Goal: Information Seeking & Learning: Learn about a topic

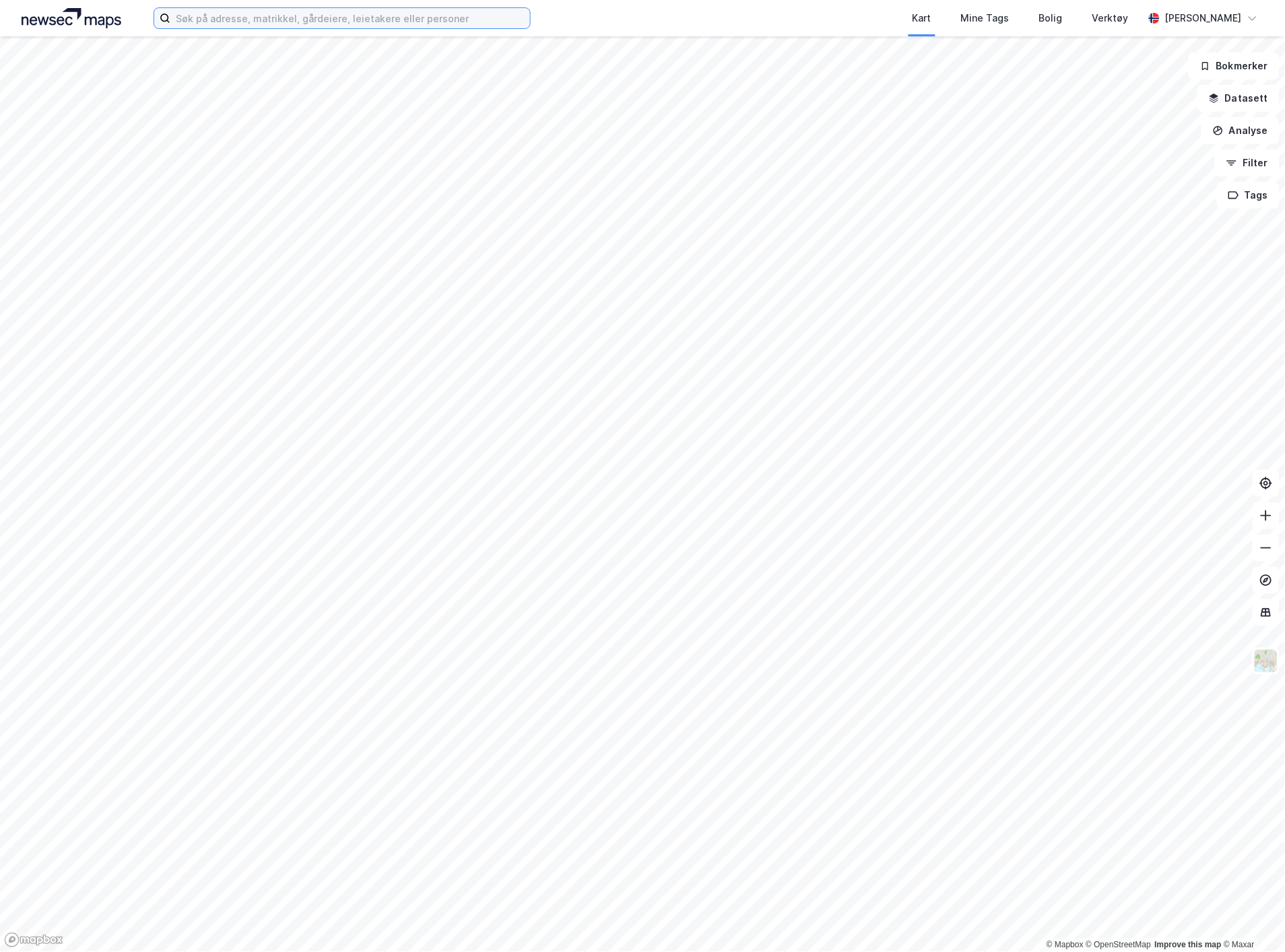
click at [299, 14] on input at bounding box center [350, 18] width 360 height 20
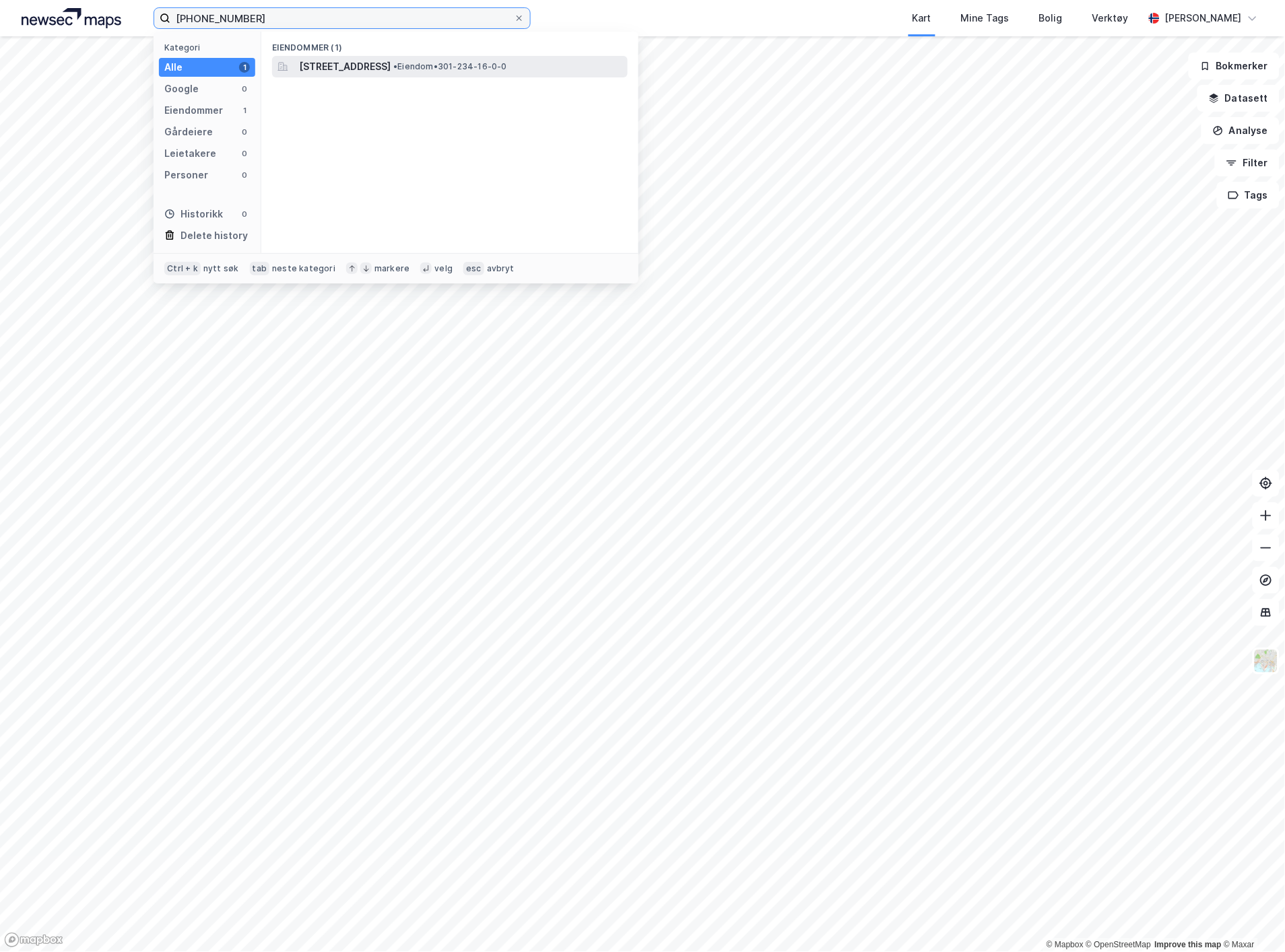
type input "[PHONE_NUMBER]"
click at [351, 68] on span "[STREET_ADDRESS]" at bounding box center [345, 67] width 91 height 16
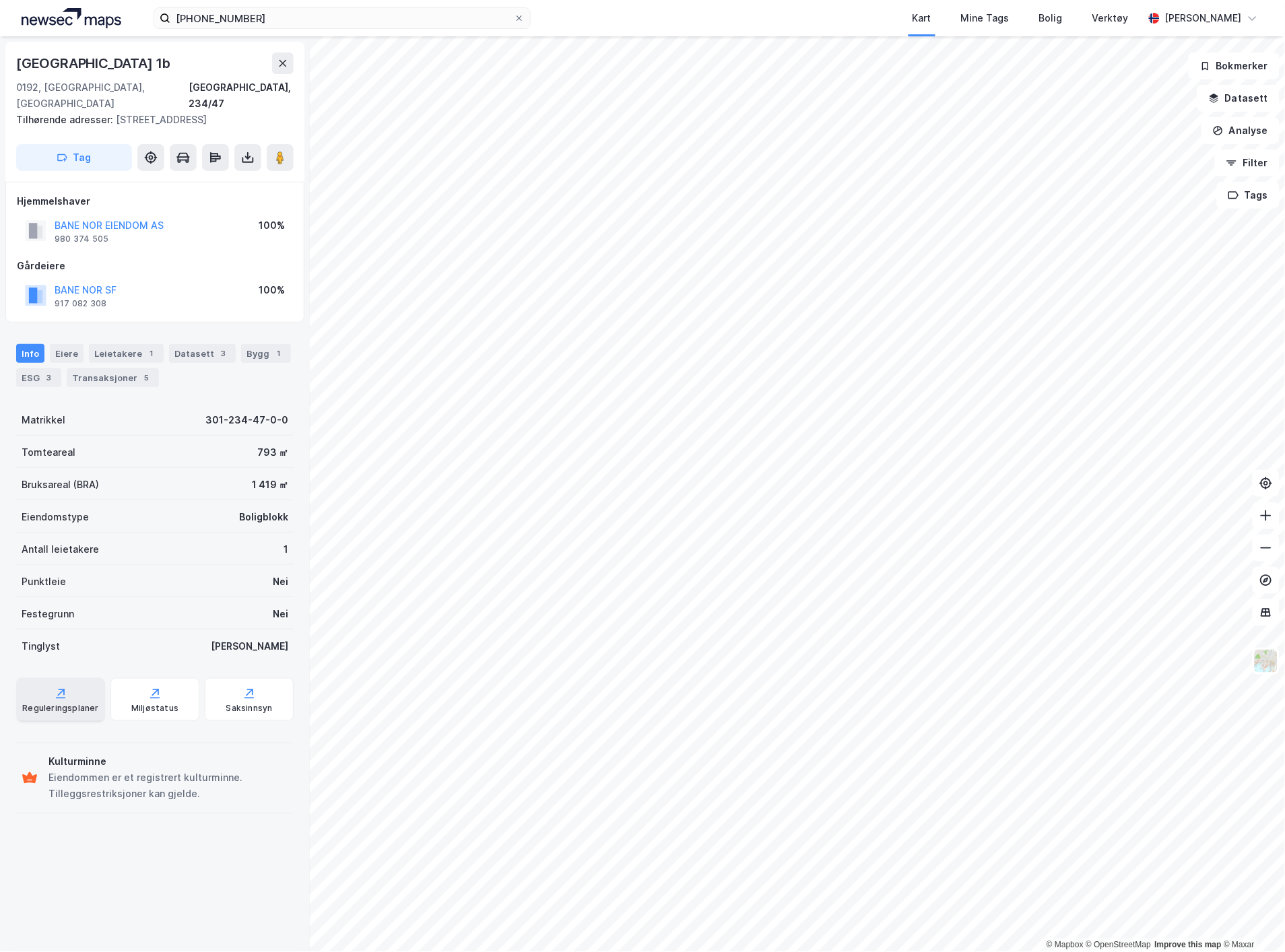
click at [61, 687] on icon at bounding box center [60, 693] width 13 height 13
